Goal: Task Accomplishment & Management: Manage account settings

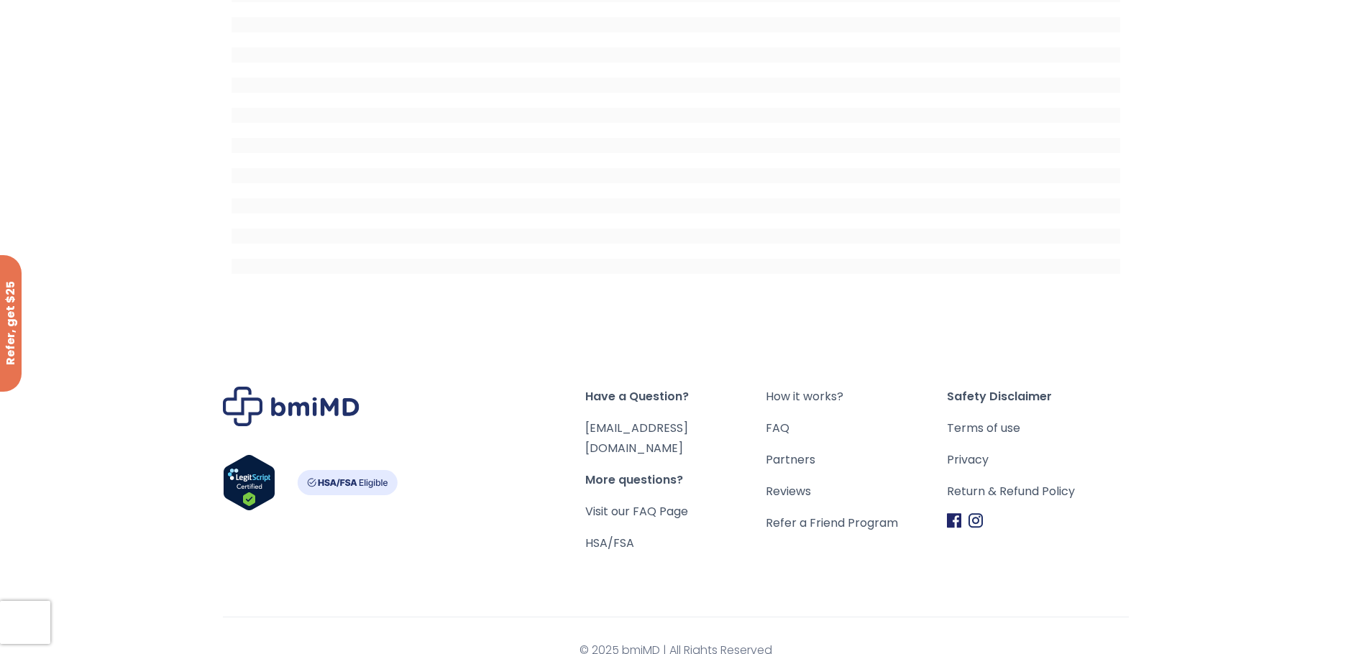
scroll to position [221, 0]
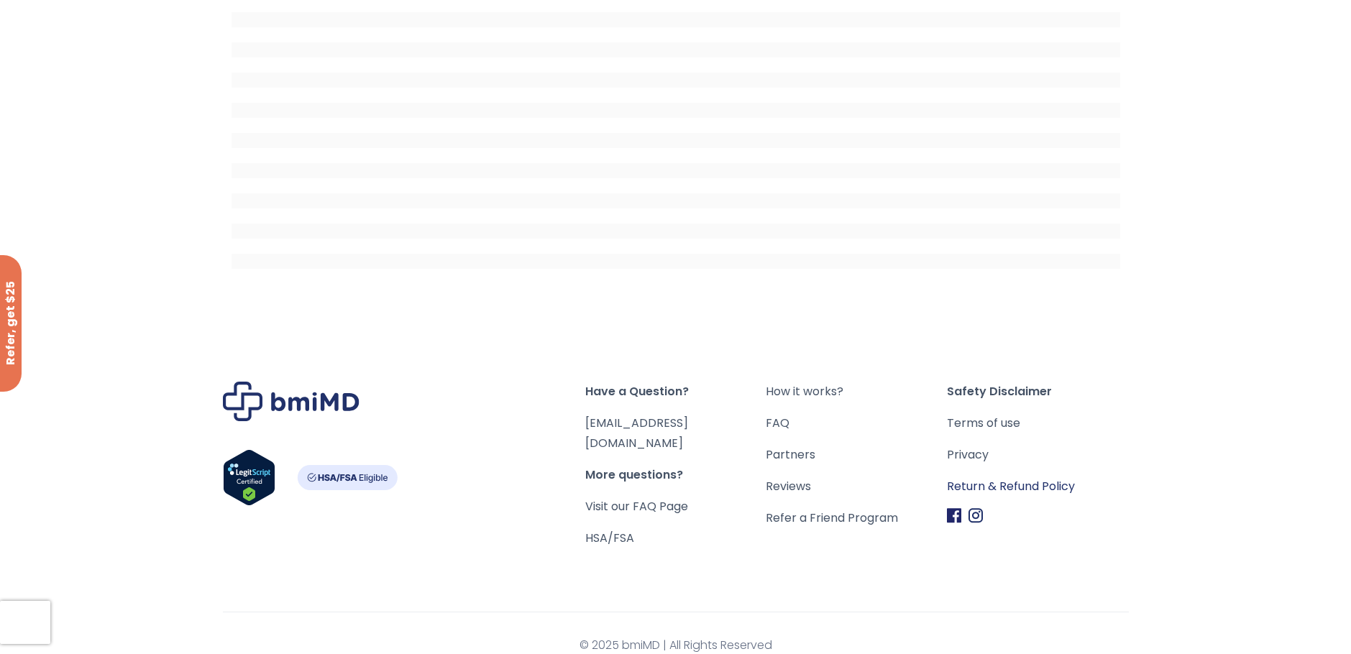
click at [1006, 484] on link "Return & Refund Policy" at bounding box center [1037, 487] width 181 height 20
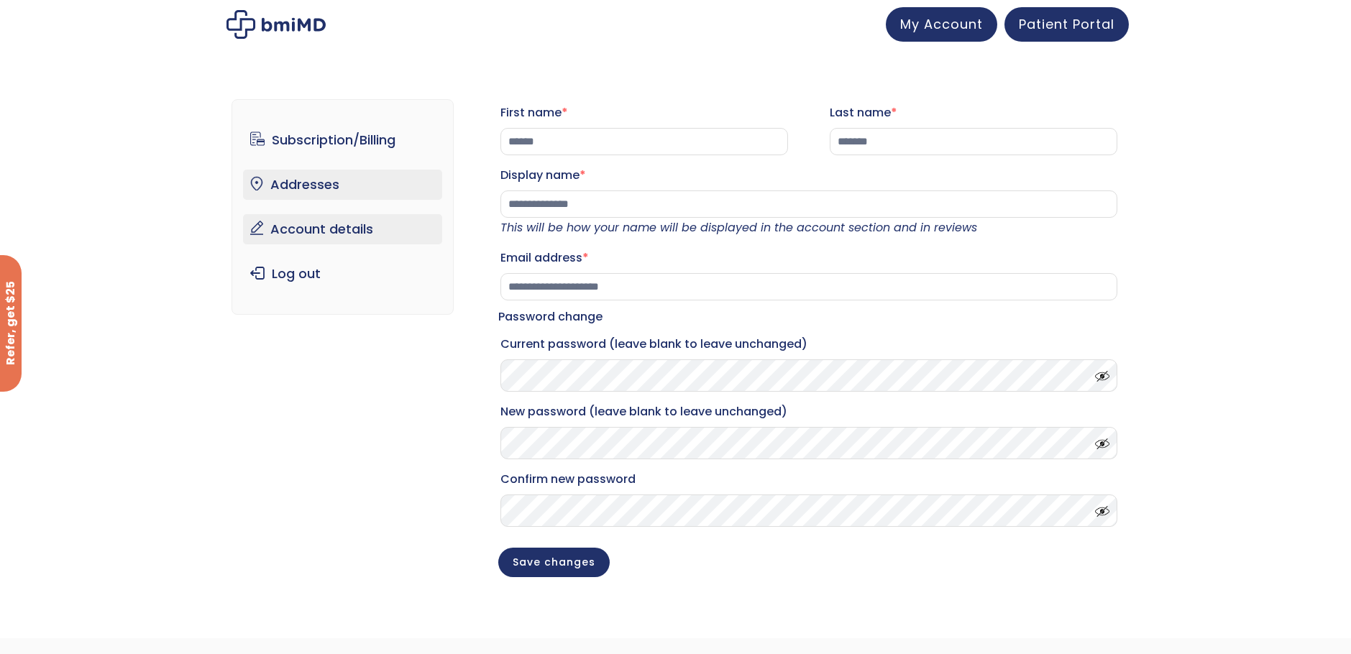
click at [310, 186] on link "Addresses" at bounding box center [342, 185] width 199 height 30
